Goal: Transaction & Acquisition: Subscribe to service/newsletter

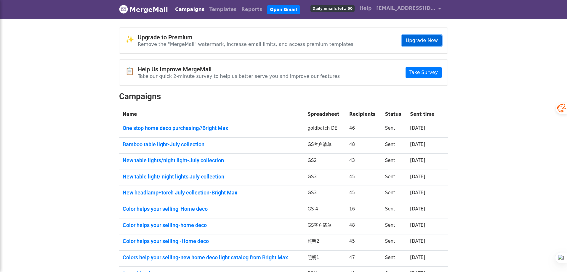
click at [427, 43] on link "Upgrade Now" at bounding box center [422, 40] width 40 height 11
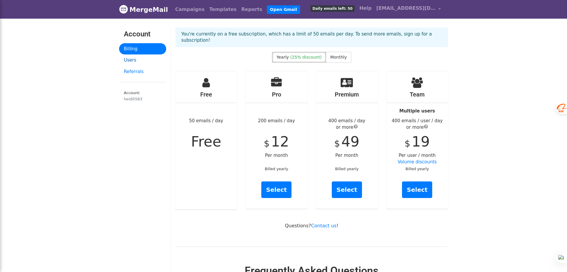
click at [136, 56] on link "Users" at bounding box center [142, 60] width 47 height 12
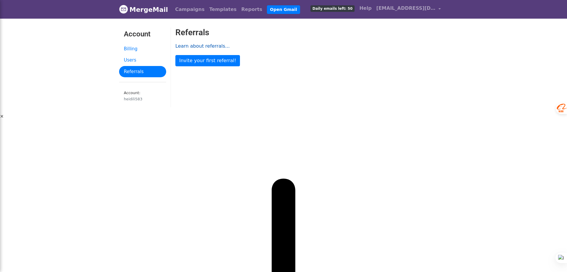
click at [215, 47] on link "Learn about referrals..." at bounding box center [202, 46] width 54 height 6
click at [132, 60] on link "Users" at bounding box center [142, 60] width 47 height 12
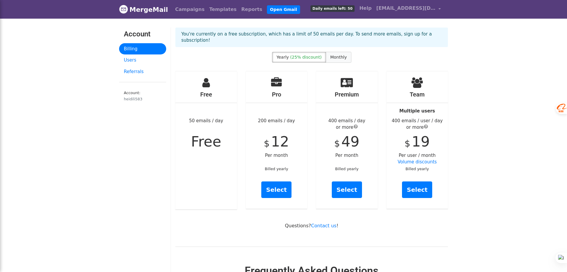
click at [332, 57] on span "Monthly" at bounding box center [338, 57] width 17 height 5
click at [306, 56] on span "(25% discount)" at bounding box center [305, 57] width 31 height 5
click at [348, 57] on label "Monthly" at bounding box center [338, 57] width 25 height 11
click at [306, 59] on span "(25% discount)" at bounding box center [305, 57] width 31 height 5
